Goal: Information Seeking & Learning: Learn about a topic

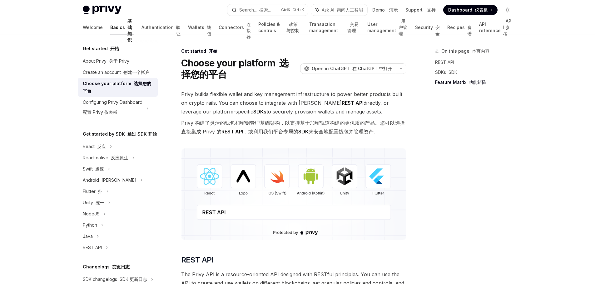
scroll to position [562, 0]
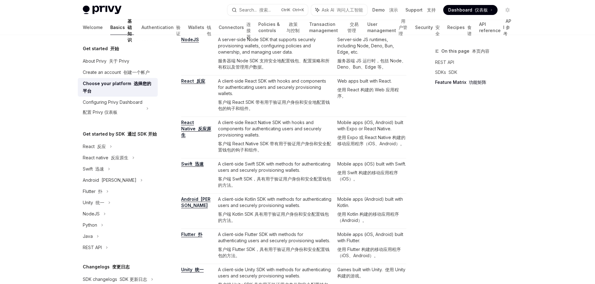
click at [503, 224] on div "On this page 本页内容 REST API SDKs SDK Feature Matrix 功能矩阵" at bounding box center [469, 165] width 95 height 237
drag, startPoint x: 329, startPoint y: 213, endPoint x: 293, endPoint y: 213, distance: 35.9
click at [293, 213] on font "客户端 Kotlin SDK 具有用于验证用户身份和安全配置钱包的方法。" at bounding box center [275, 217] width 115 height 12
click at [336, 207] on td "Mobile apps (Android) built with Kotlin. 使用 Kotlin 构建的移动应用程序（Android）。" at bounding box center [370, 211] width 71 height 35
drag, startPoint x: 328, startPoint y: 206, endPoint x: 283, endPoint y: 213, distance: 45.1
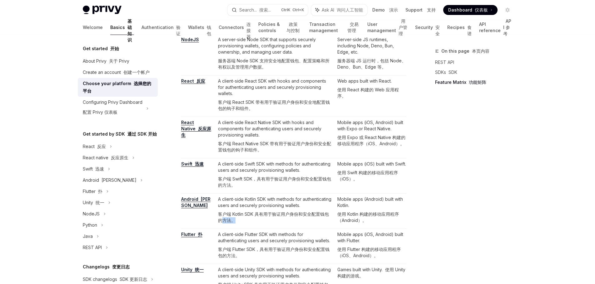
click at [283, 213] on font "客户端 Kotlin SDK 具有用于验证用户身份和安全配置钱包的方法。" at bounding box center [275, 217] width 115 height 12
click at [387, 211] on font "使用 Kotlin 构建的移动应用程序（Android）。" at bounding box center [371, 217] width 69 height 12
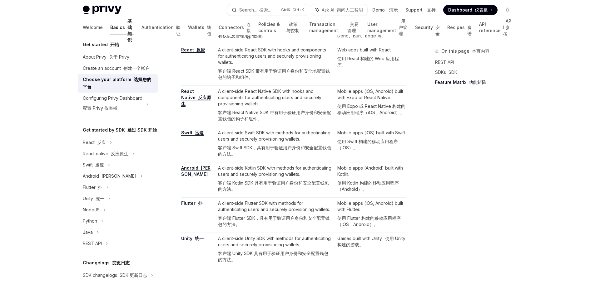
scroll to position [0, 0]
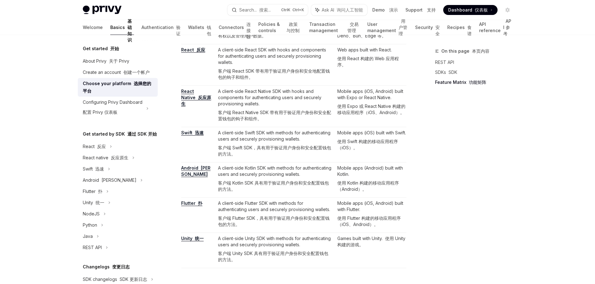
click at [448, 195] on div "On this page 本页内容 REST API SDKs SDK Feature Matrix 功能矩阵" at bounding box center [469, 165] width 95 height 237
click at [478, 151] on div "On this page 本页内容 REST API SDKs SDK Feature Matrix 功能矩阵" at bounding box center [469, 165] width 95 height 237
click at [469, 204] on div "On this page 本页内容 REST API SDKs SDK Feature Matrix 功能矩阵" at bounding box center [469, 165] width 95 height 237
click at [469, 168] on div "On this page 本页内容 REST API SDKs SDK Feature Matrix 功能矩阵" at bounding box center [469, 165] width 95 height 237
click at [497, 222] on div "On this page 本页内容 REST API SDKs SDK Feature Matrix 功能矩阵" at bounding box center [469, 165] width 95 height 237
